Goal: Task Accomplishment & Management: Complete application form

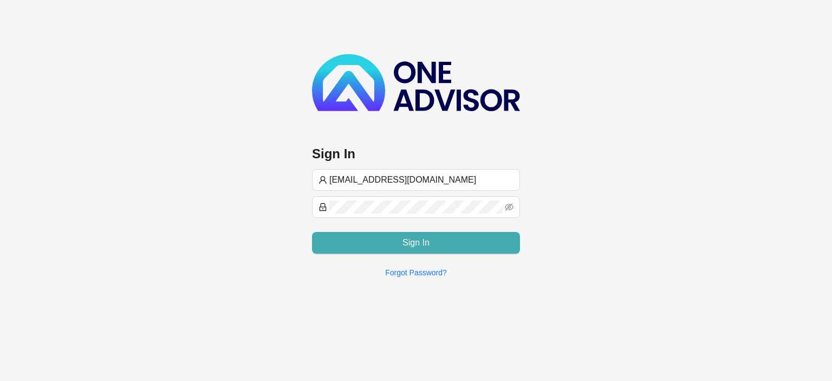
type input "[EMAIL_ADDRESS][DOMAIN_NAME]"
click at [377, 234] on button "Sign In" at bounding box center [416, 243] width 208 height 22
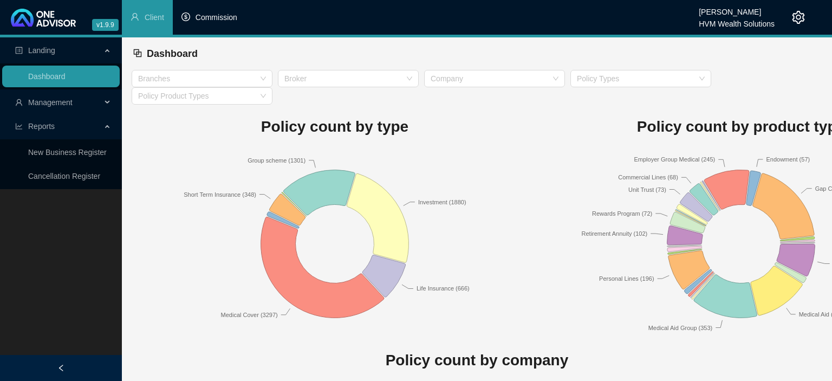
click at [220, 12] on li "Commission" at bounding box center [209, 17] width 73 height 35
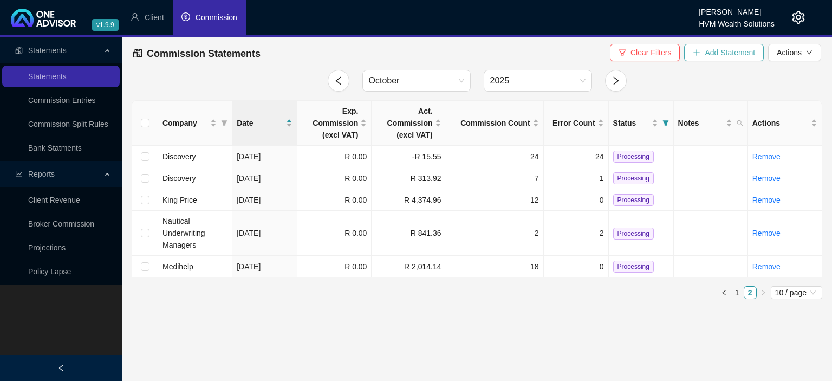
click at [711, 50] on span "Add Statement" at bounding box center [730, 53] width 50 height 12
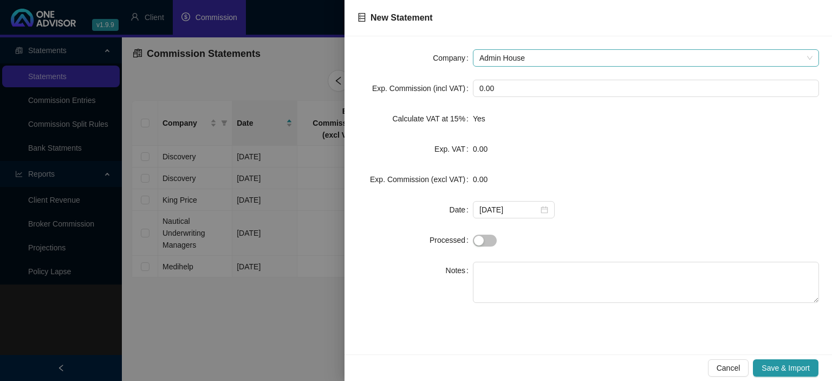
click at [520, 64] on span "Admin House" at bounding box center [645, 58] width 333 height 16
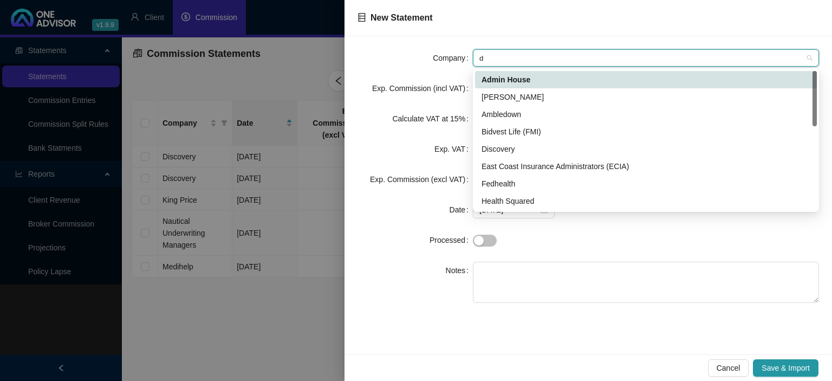
type input "di"
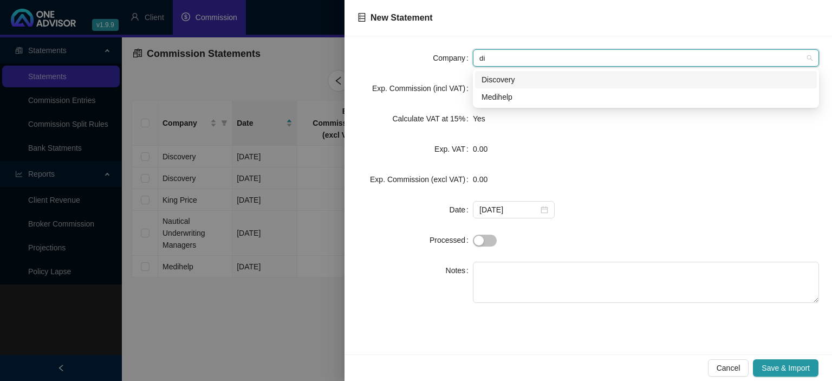
click at [510, 83] on div "Discovery" at bounding box center [646, 80] width 329 height 12
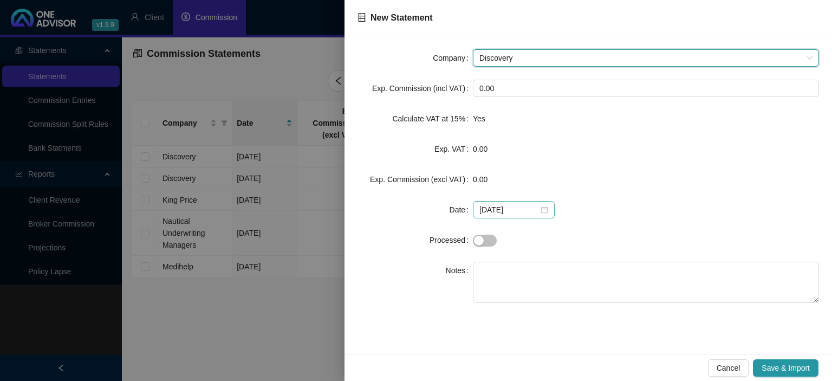
click at [541, 212] on div "[DATE]" at bounding box center [513, 210] width 69 height 12
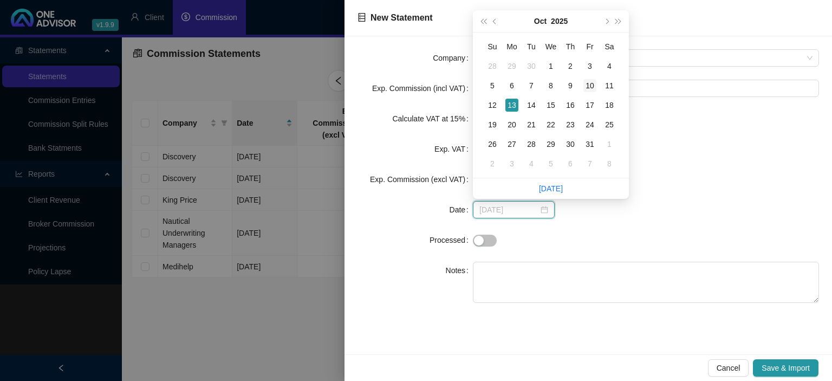
type input "[DATE]"
click at [589, 79] on div "10" at bounding box center [589, 85] width 13 height 13
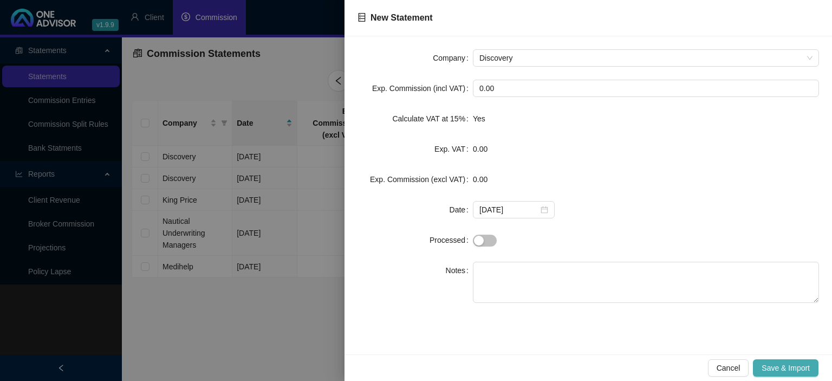
click at [769, 366] on span "Save & Import" at bounding box center [786, 368] width 48 height 12
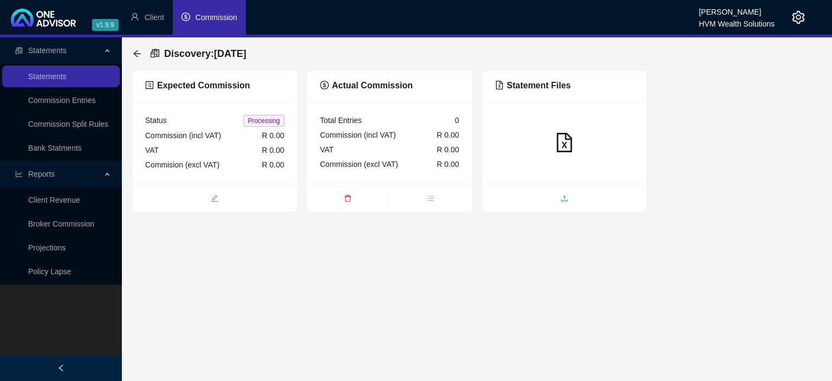
click at [541, 204] on span "upload" at bounding box center [564, 199] width 165 height 12
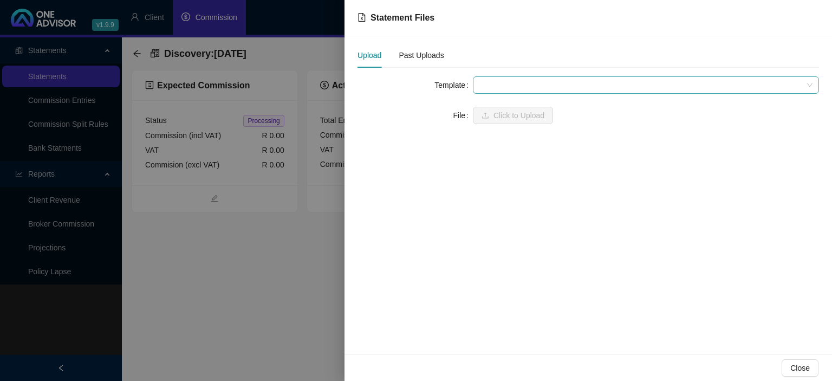
click at [517, 87] on span at bounding box center [645, 85] width 333 height 16
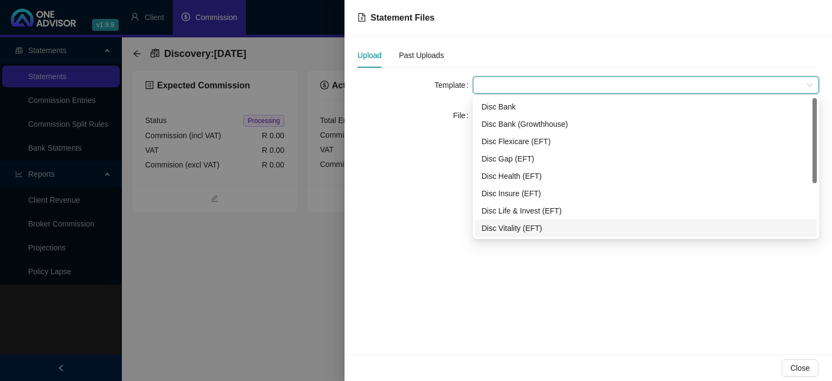
click at [513, 223] on div "Disc Vitality (EFT)" at bounding box center [646, 228] width 329 height 12
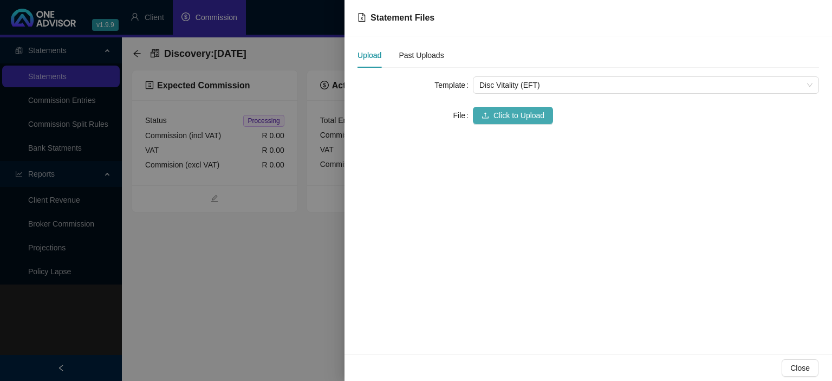
click at [497, 116] on span "Click to Upload" at bounding box center [519, 115] width 51 height 12
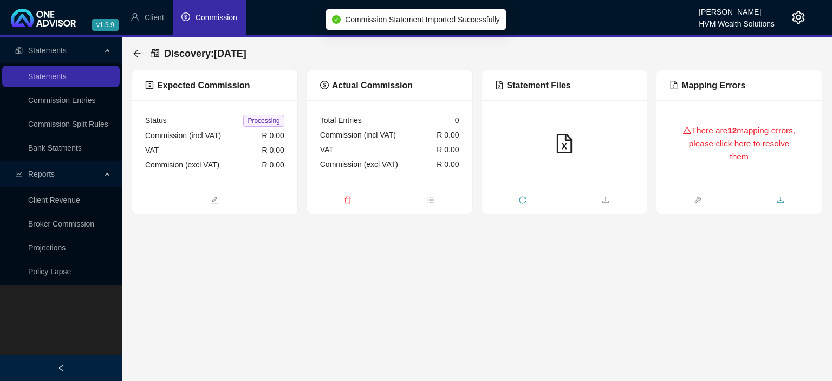
click at [751, 197] on span "download" at bounding box center [781, 201] width 82 height 12
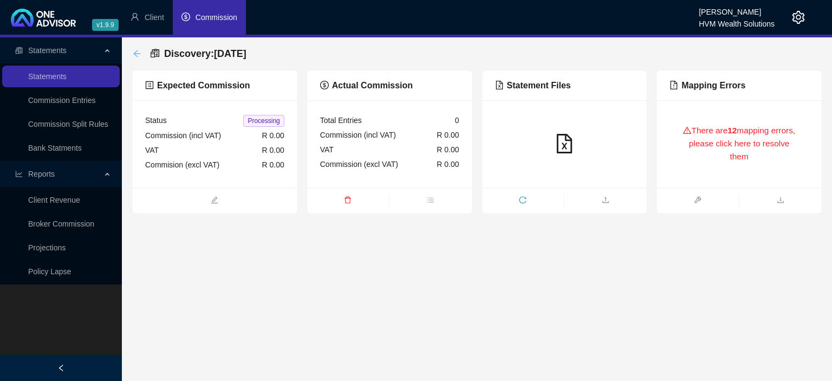
click at [136, 55] on icon "arrow-left" at bounding box center [137, 53] width 9 height 9
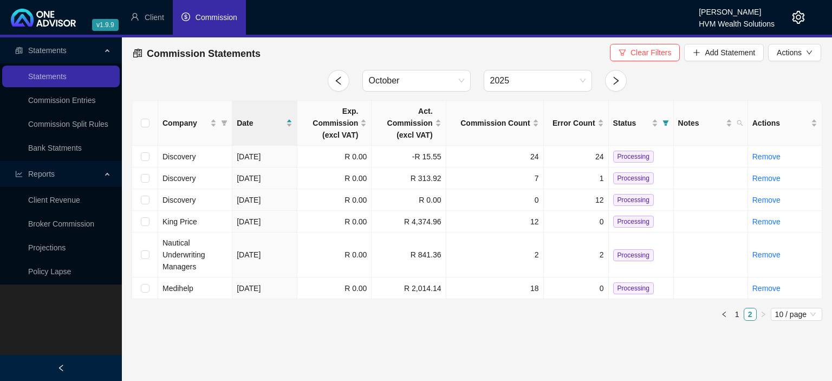
click at [801, 18] on icon "setting" at bounding box center [799, 17] width 12 height 13
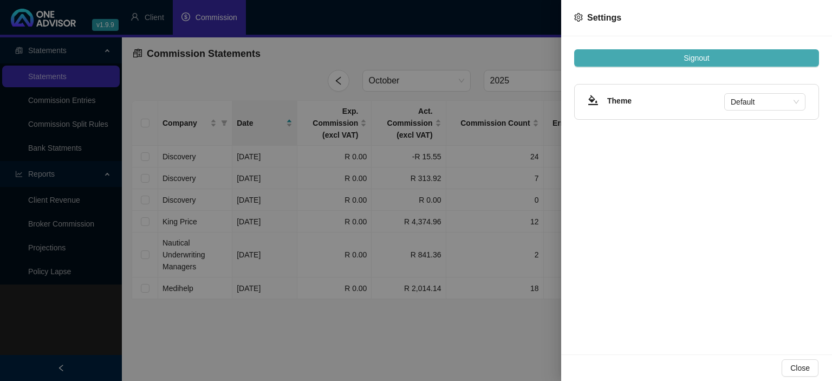
click at [716, 57] on button "Signout" at bounding box center [696, 57] width 245 height 17
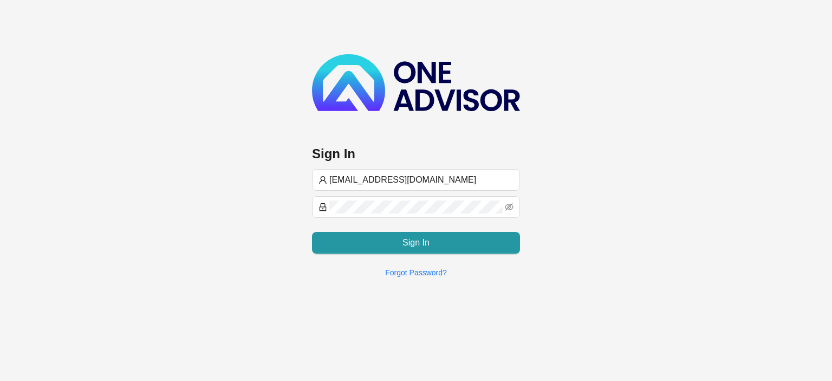
type input "[EMAIL_ADDRESS][DOMAIN_NAME]"
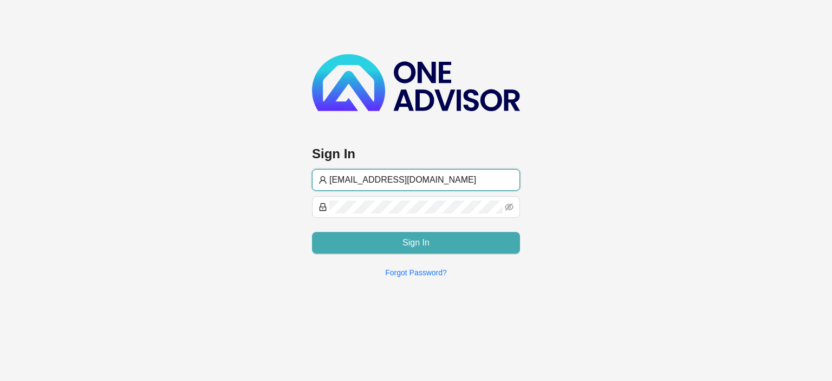
type input "[EMAIL_ADDRESS][DOMAIN_NAME]"
click at [348, 240] on button "Sign In" at bounding box center [416, 243] width 208 height 22
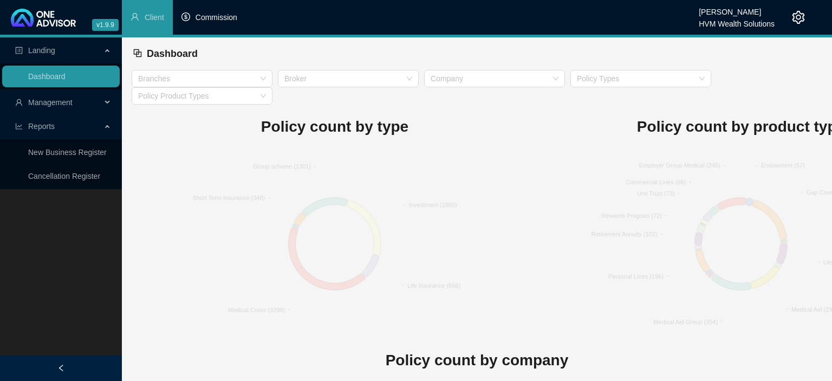
click at [224, 16] on span "Commission" at bounding box center [217, 17] width 42 height 9
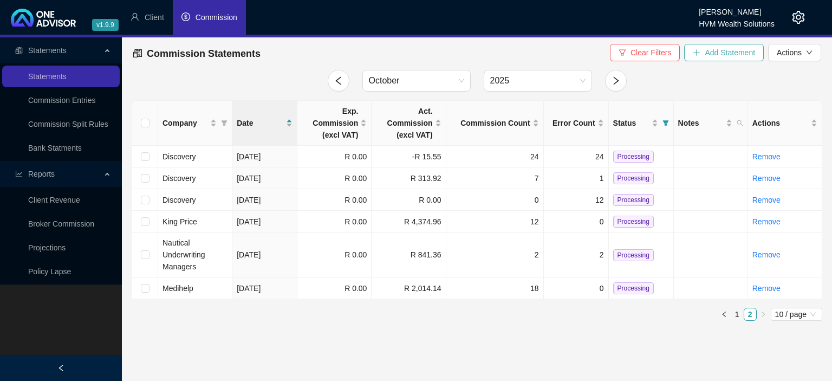
click at [704, 57] on button "Add Statement" at bounding box center [724, 52] width 80 height 17
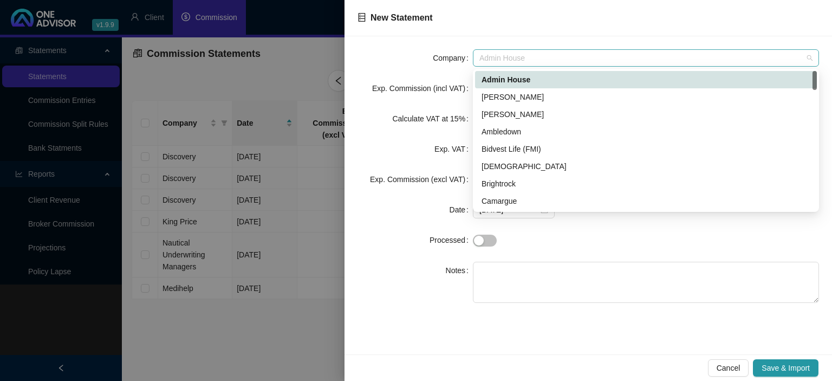
click at [543, 55] on span "Admin House" at bounding box center [645, 58] width 333 height 16
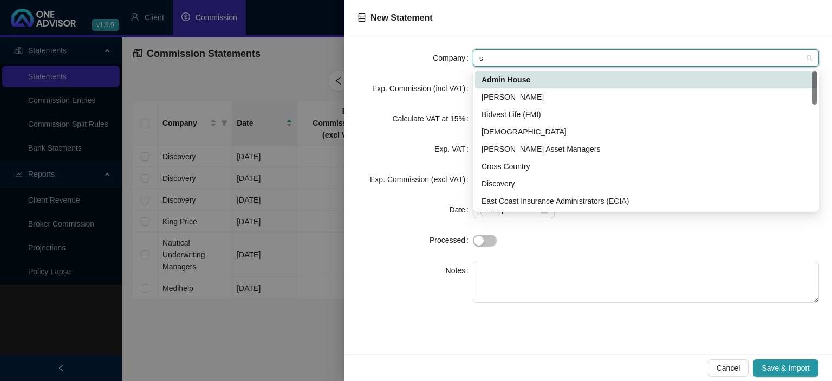
type input "sy"
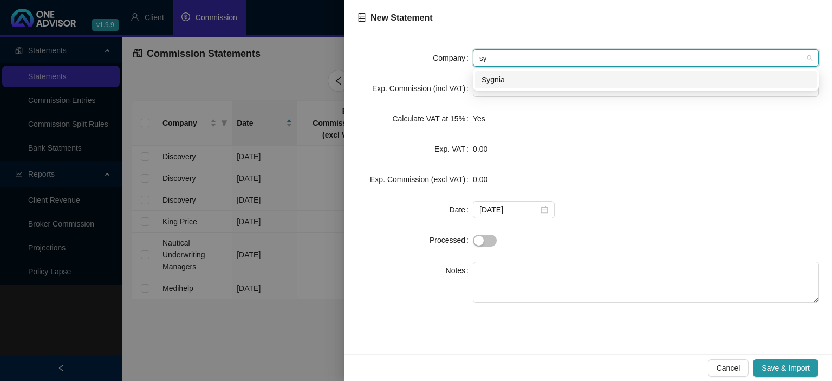
click at [509, 81] on div "Sygnia" at bounding box center [646, 80] width 329 height 12
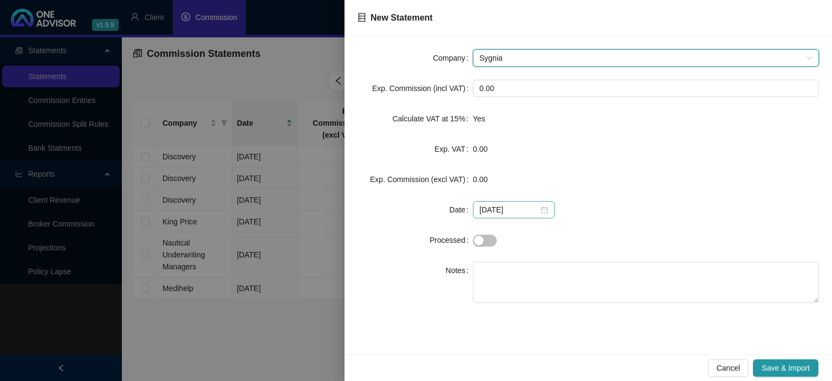
click at [539, 211] on div "[DATE]" at bounding box center [513, 210] width 69 height 12
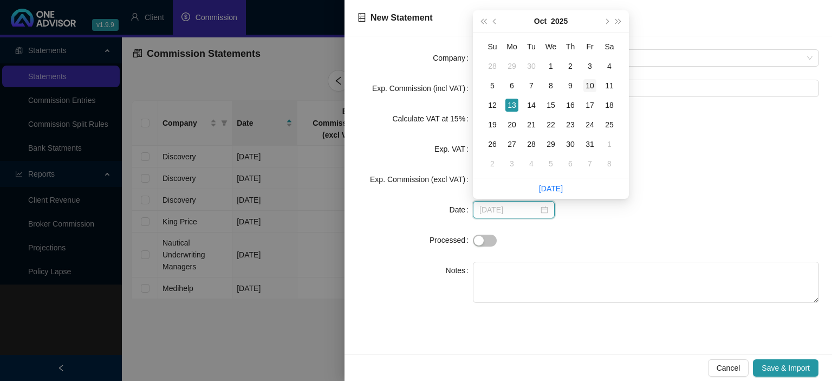
type input "[DATE]"
click at [589, 82] on div "10" at bounding box center [589, 85] width 13 height 13
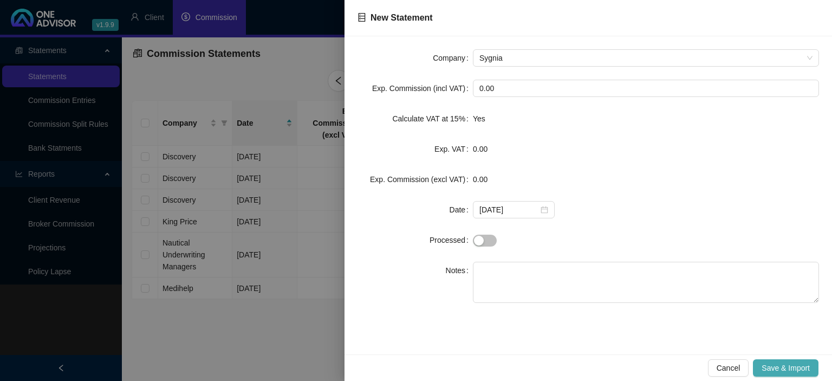
click at [790, 367] on span "Save & Import" at bounding box center [786, 368] width 48 height 12
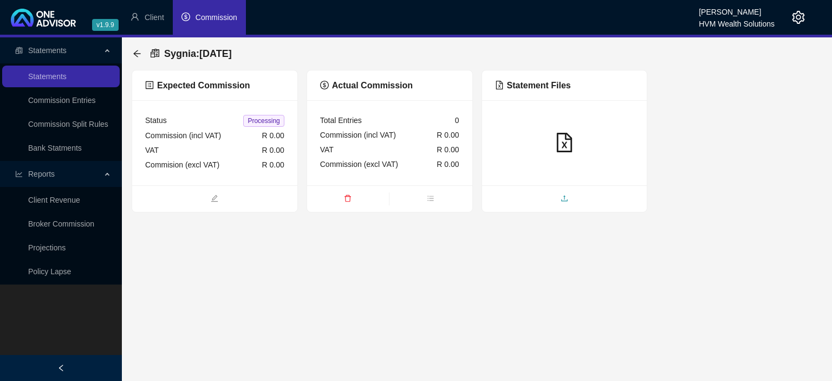
click at [537, 196] on span "upload" at bounding box center [564, 199] width 165 height 12
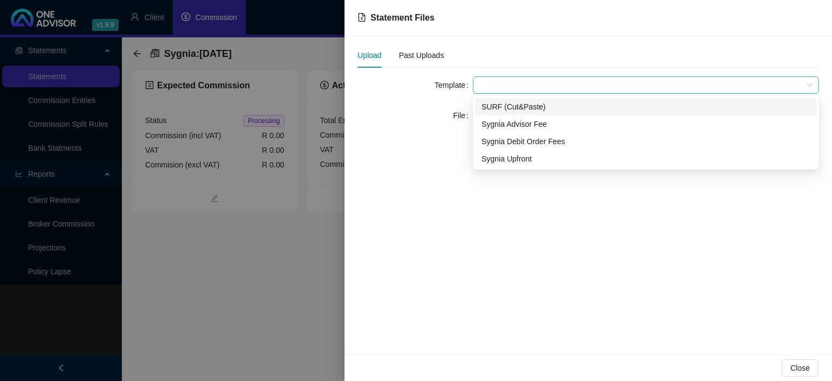
click at [488, 81] on span at bounding box center [645, 85] width 333 height 16
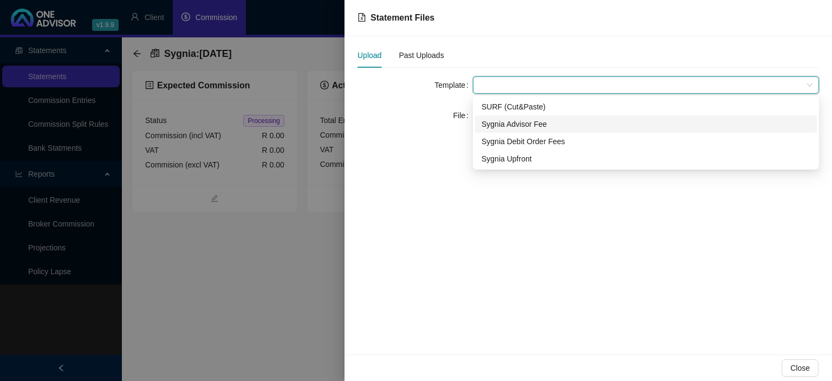
click at [497, 122] on div "Sygnia Advisor Fee" at bounding box center [646, 124] width 329 height 12
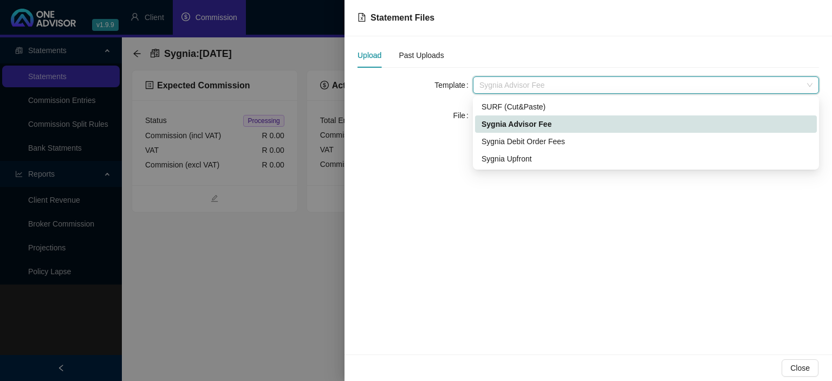
click at [501, 86] on span "Sygnia Advisor Fee" at bounding box center [645, 85] width 333 height 16
click at [502, 142] on div "Sygnia Debit Order Fees" at bounding box center [646, 141] width 329 height 12
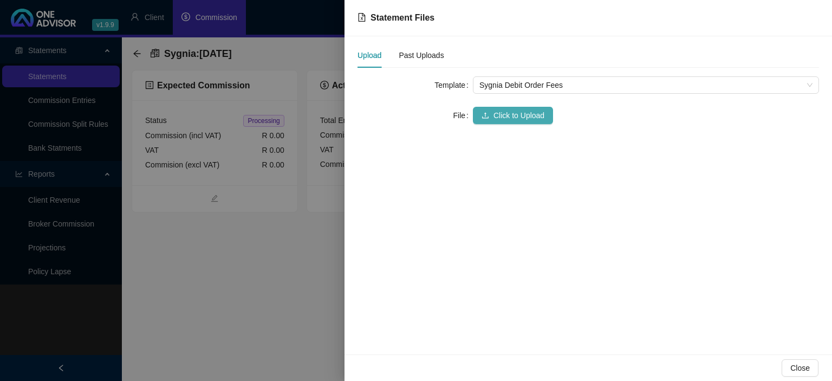
click at [503, 116] on span "Click to Upload" at bounding box center [519, 115] width 51 height 12
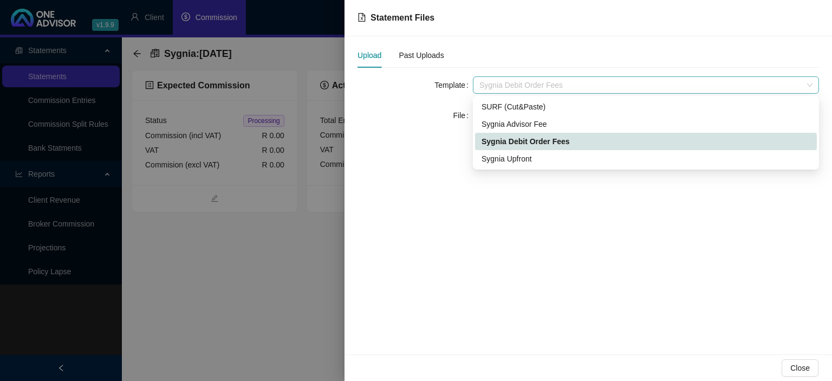
click at [517, 81] on span "Sygnia Debit Order Fees" at bounding box center [645, 85] width 333 height 16
click at [514, 125] on div "Sygnia Advisor Fee" at bounding box center [646, 124] width 329 height 12
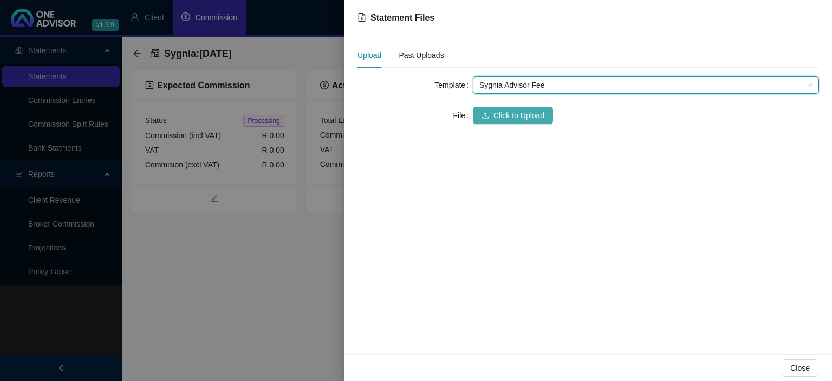
click at [505, 124] on button "Click to Upload" at bounding box center [513, 115] width 80 height 17
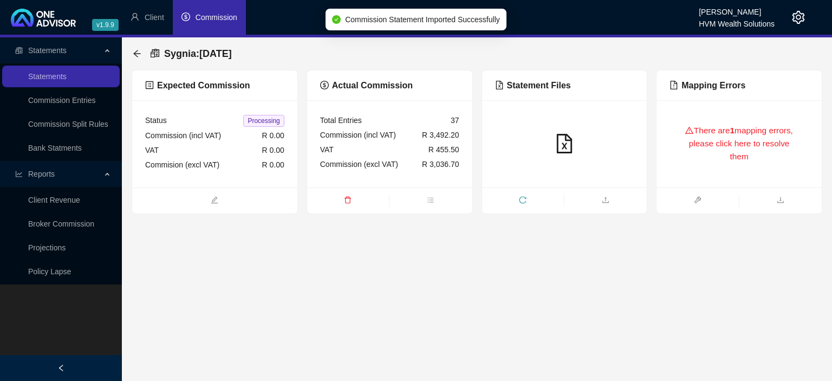
click at [706, 157] on div "There are 1 mapping errors, please click here to resolve them" at bounding box center [739, 143] width 139 height 61
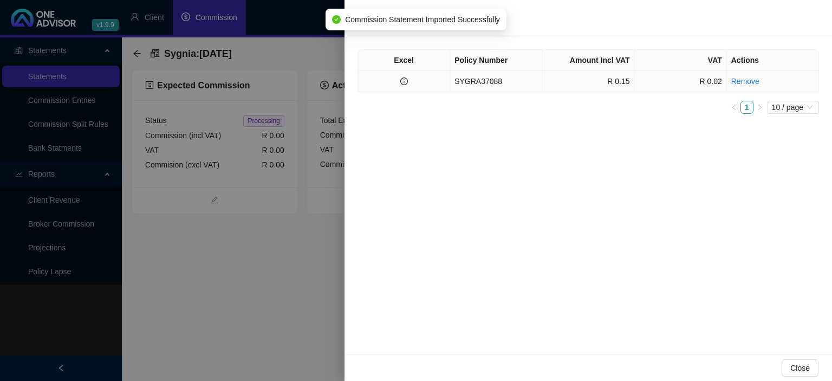
click at [524, 87] on td "SYGRA37088" at bounding box center [496, 81] width 92 height 21
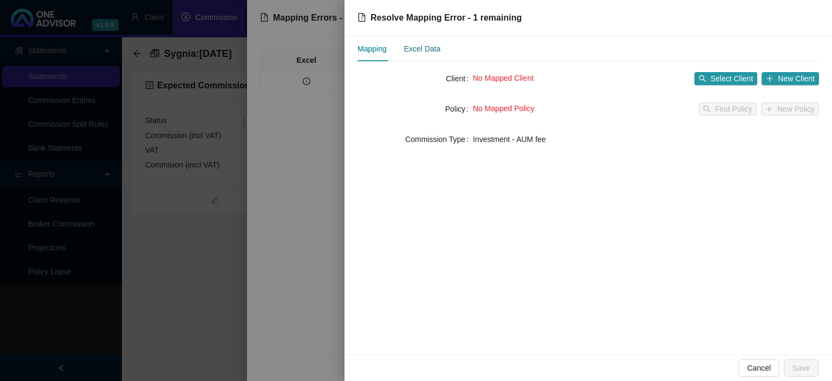
click at [423, 49] on div "Excel Data" at bounding box center [422, 49] width 37 height 12
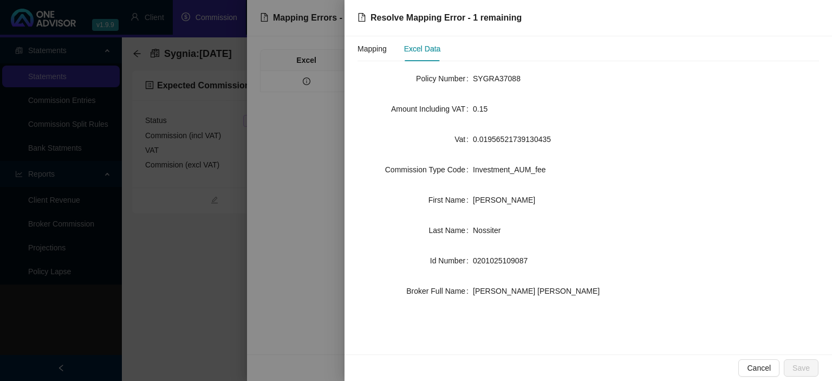
click at [355, 50] on div "Mapping Excel Data Policy Number SYGRA37088 Amount Including VAT 0.15 Vat 0.019…" at bounding box center [589, 195] width 488 height 318
click at [363, 52] on div "Mapping" at bounding box center [372, 49] width 29 height 12
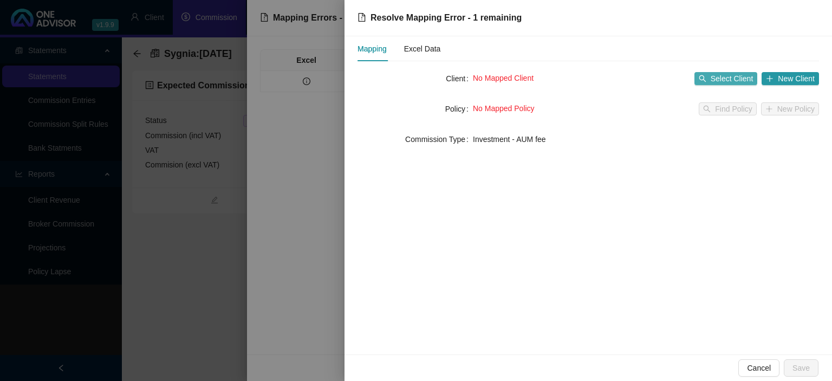
click at [723, 80] on span "Select Client" at bounding box center [732, 79] width 43 height 12
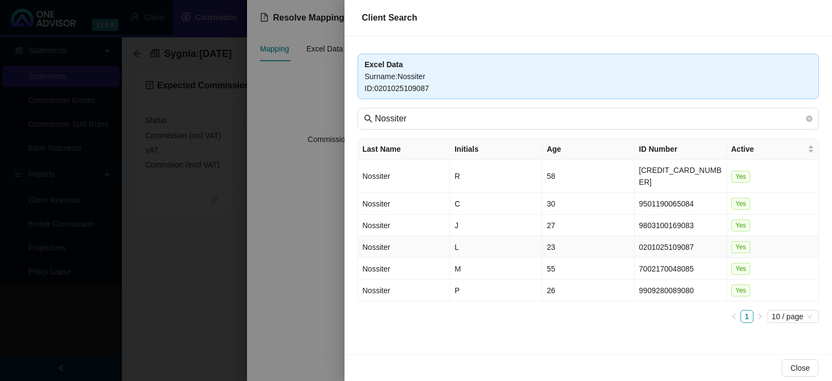
click at [658, 236] on td "0201025109087" at bounding box center [681, 247] width 92 height 22
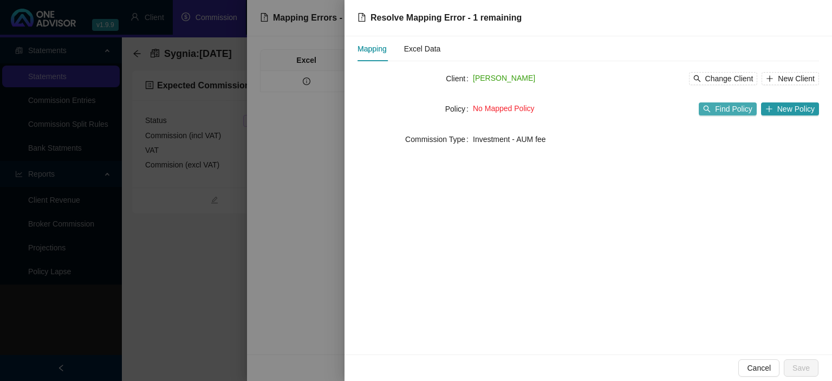
click at [721, 109] on span "Find Policy" at bounding box center [733, 109] width 37 height 12
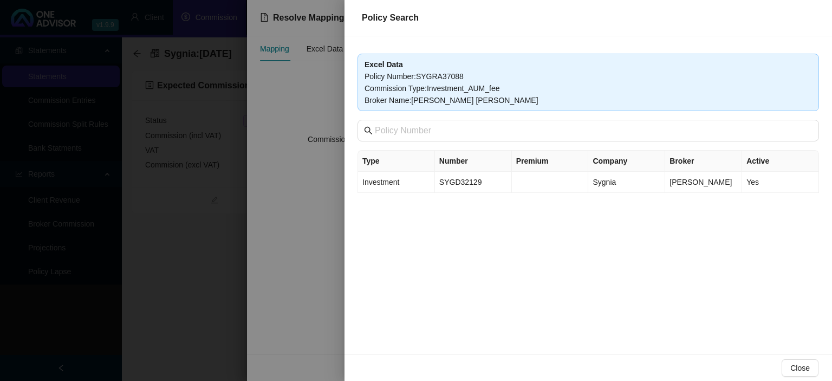
click at [274, 247] on div at bounding box center [416, 190] width 832 height 381
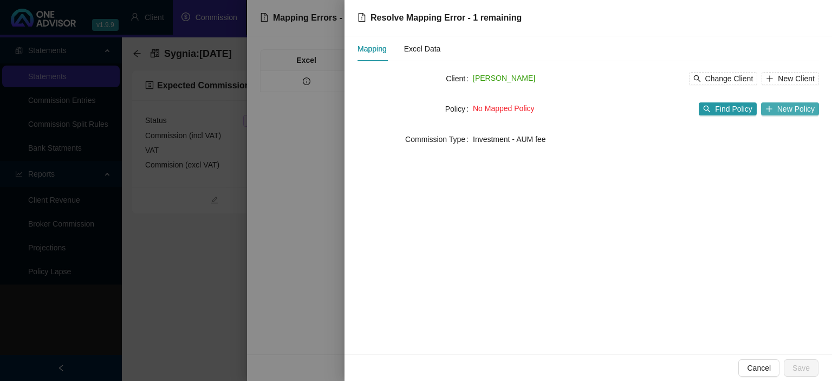
click at [770, 109] on icon "plus" at bounding box center [770, 109] width 8 height 8
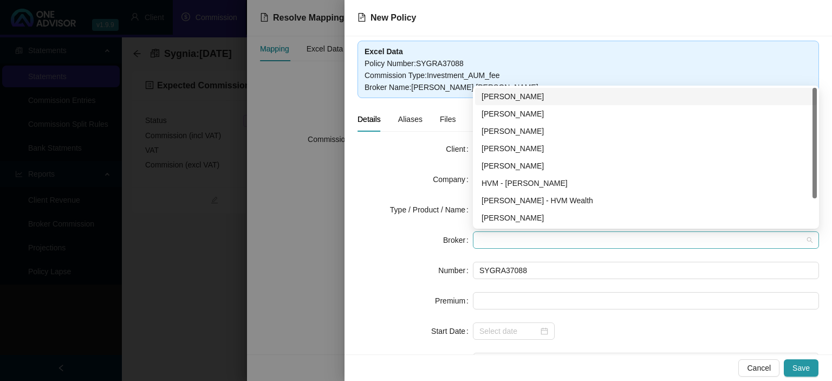
click at [483, 239] on span at bounding box center [645, 240] width 333 height 16
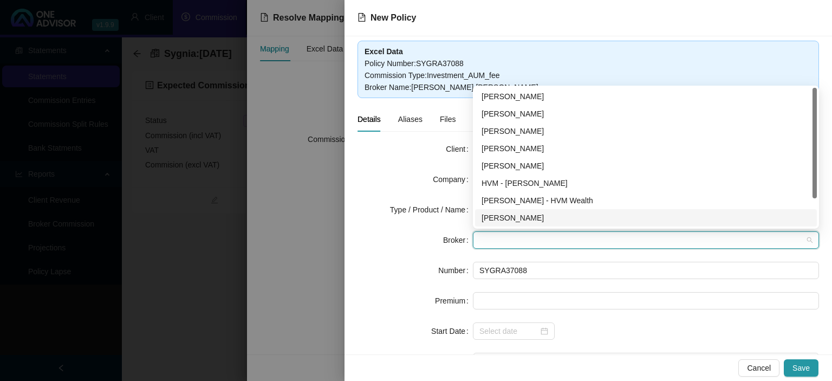
click at [491, 224] on div "[PERSON_NAME]" at bounding box center [646, 218] width 329 height 12
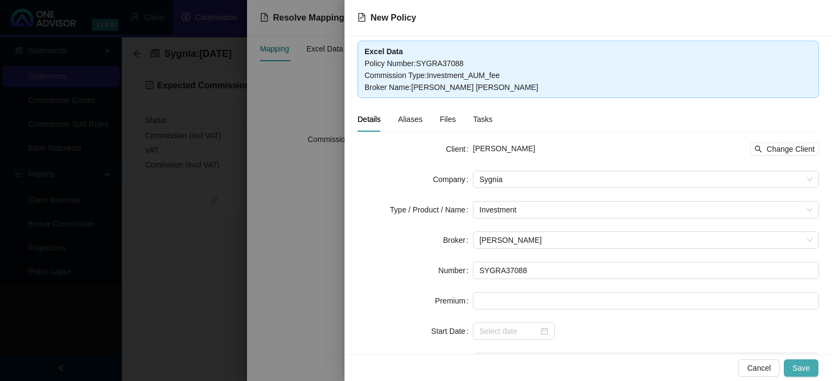
click at [798, 365] on span "Save" at bounding box center [801, 368] width 17 height 12
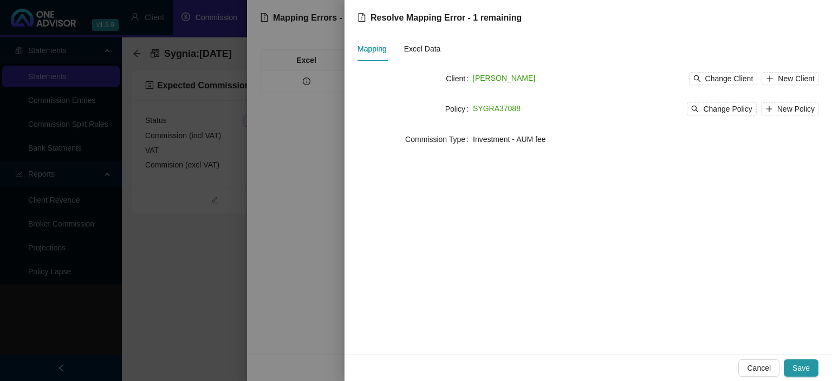
click at [798, 365] on span "Save" at bounding box center [801, 368] width 17 height 12
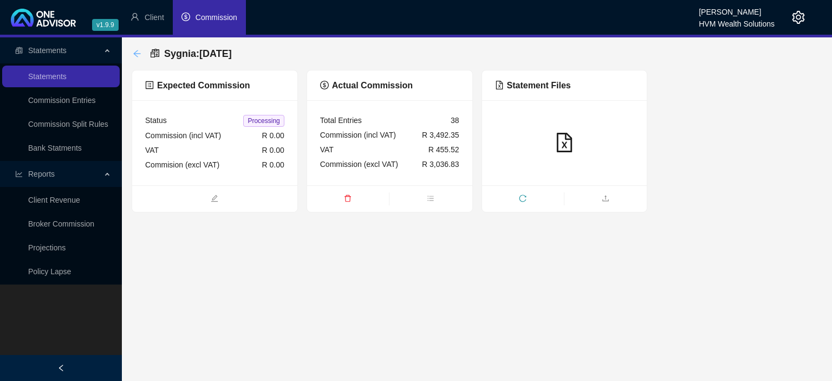
click at [134, 51] on icon "arrow-left" at bounding box center [137, 53] width 9 height 9
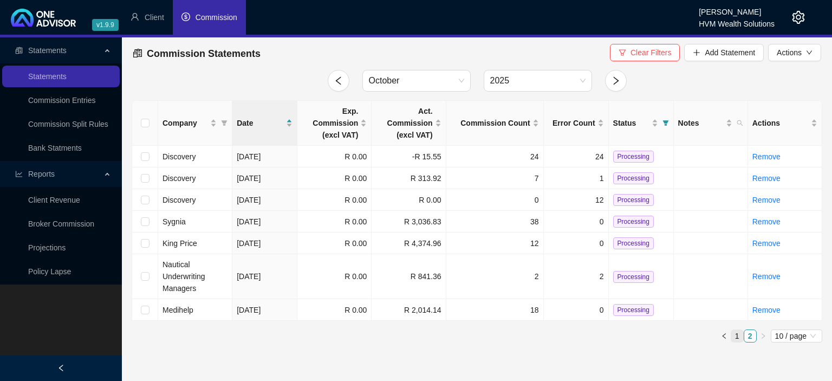
click at [738, 337] on link "1" at bounding box center [737, 336] width 12 height 12
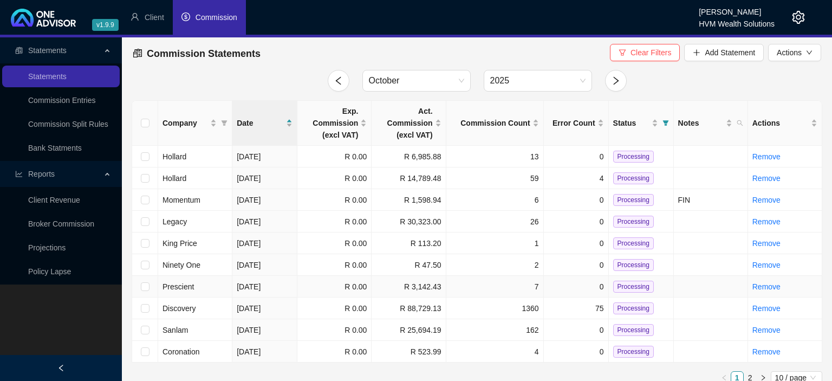
scroll to position [10, 0]
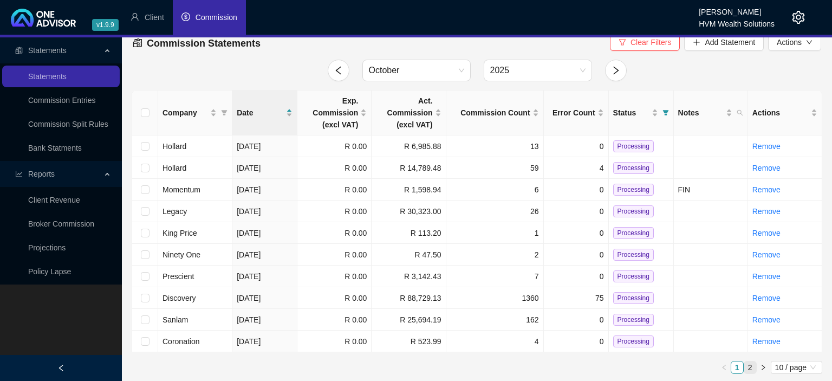
click at [753, 369] on link "2" at bounding box center [750, 367] width 12 height 12
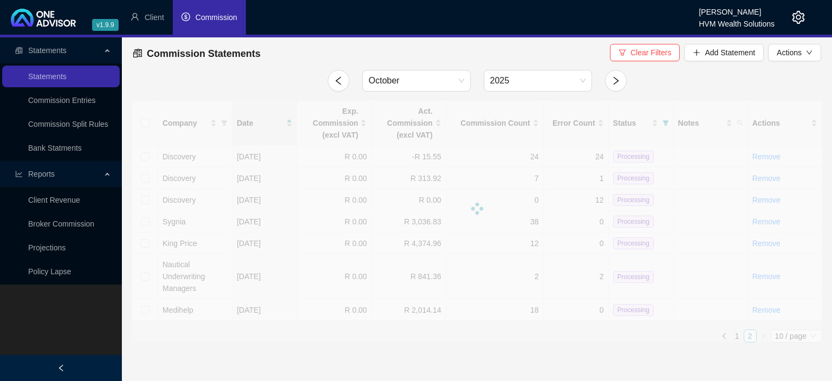
scroll to position [0, 0]
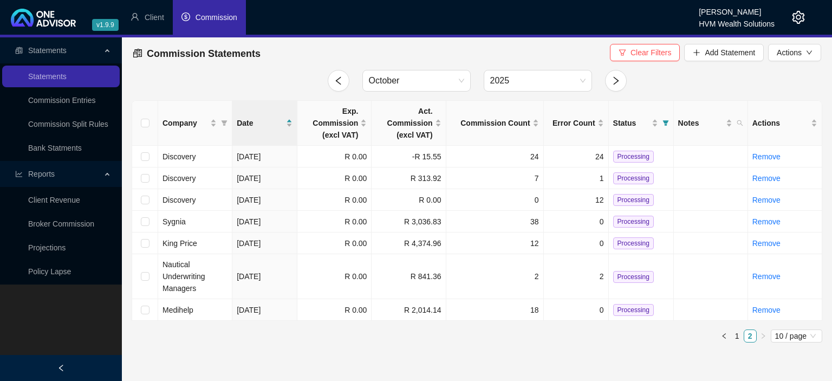
click at [801, 16] on icon "setting" at bounding box center [799, 17] width 12 height 13
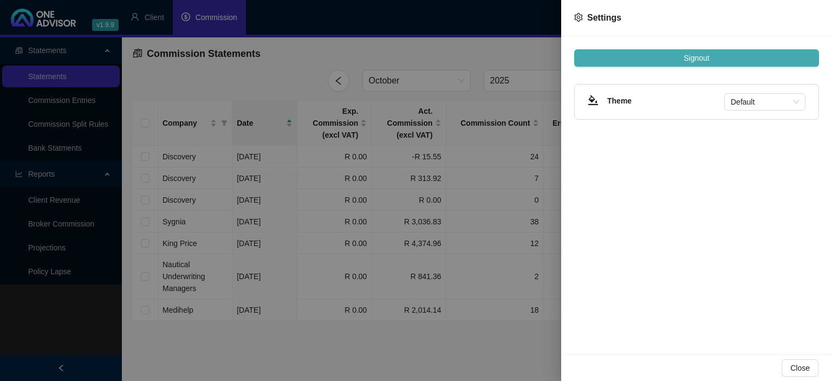
click at [711, 55] on button "Signout" at bounding box center [696, 57] width 245 height 17
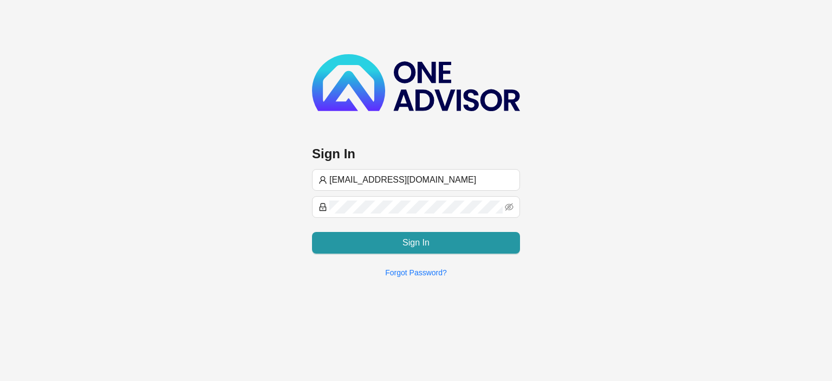
type input "[EMAIL_ADDRESS][DOMAIN_NAME]"
